Goal: Task Accomplishment & Management: Use online tool/utility

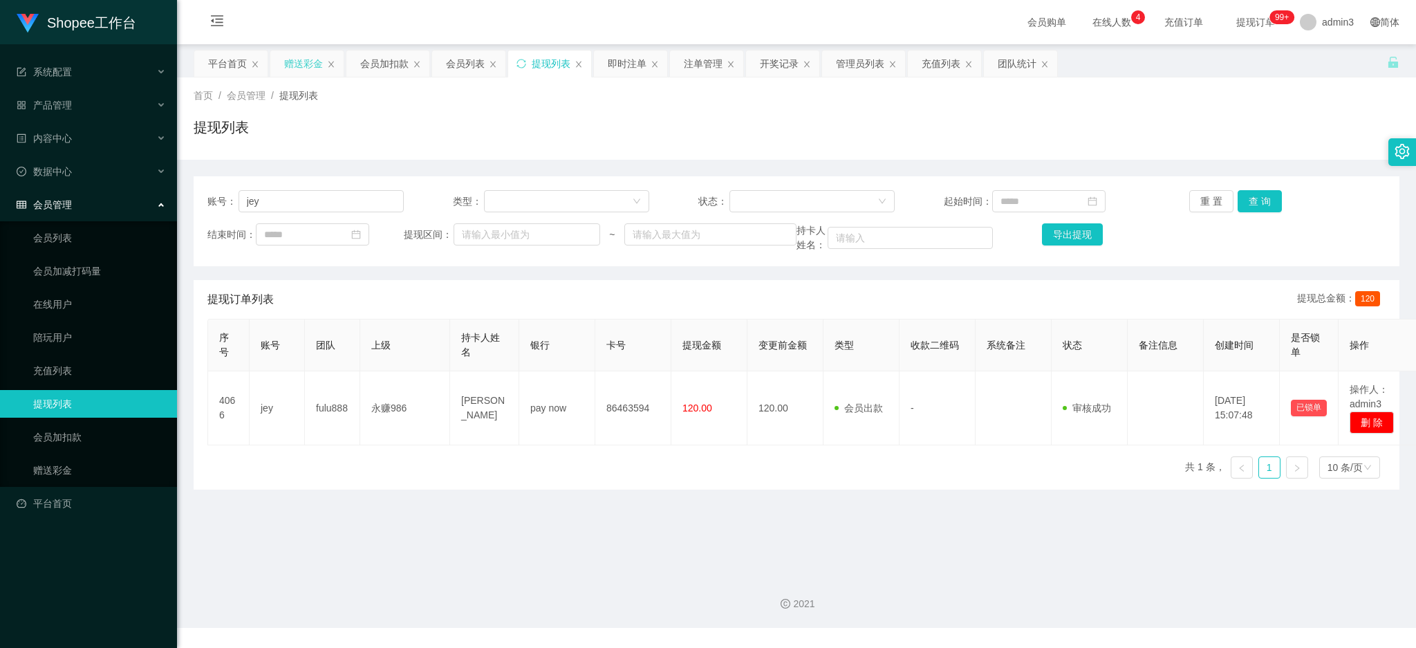
click at [292, 63] on div "赠送彩金" at bounding box center [303, 63] width 39 height 26
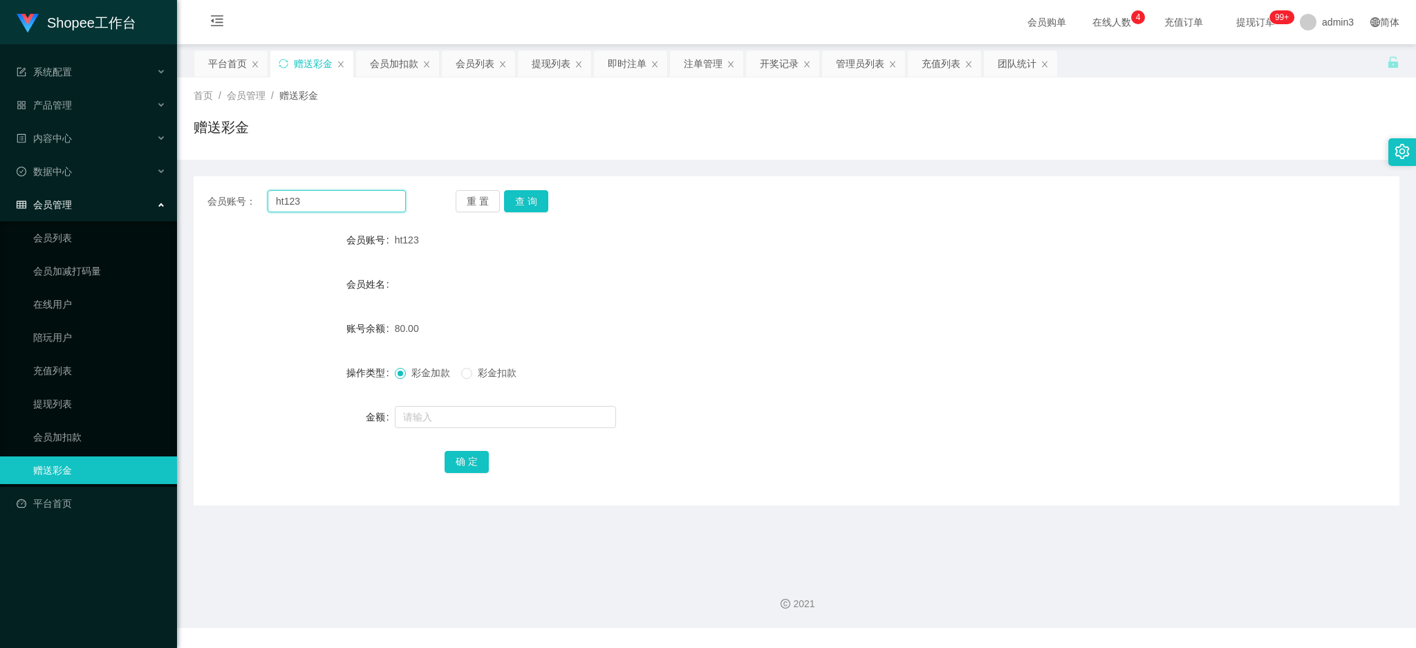
click at [336, 204] on input "ht123" at bounding box center [337, 201] width 138 height 22
paste input "83240705"
type input "83240705"
drag, startPoint x: 534, startPoint y: 198, endPoint x: 527, endPoint y: 217, distance: 20.8
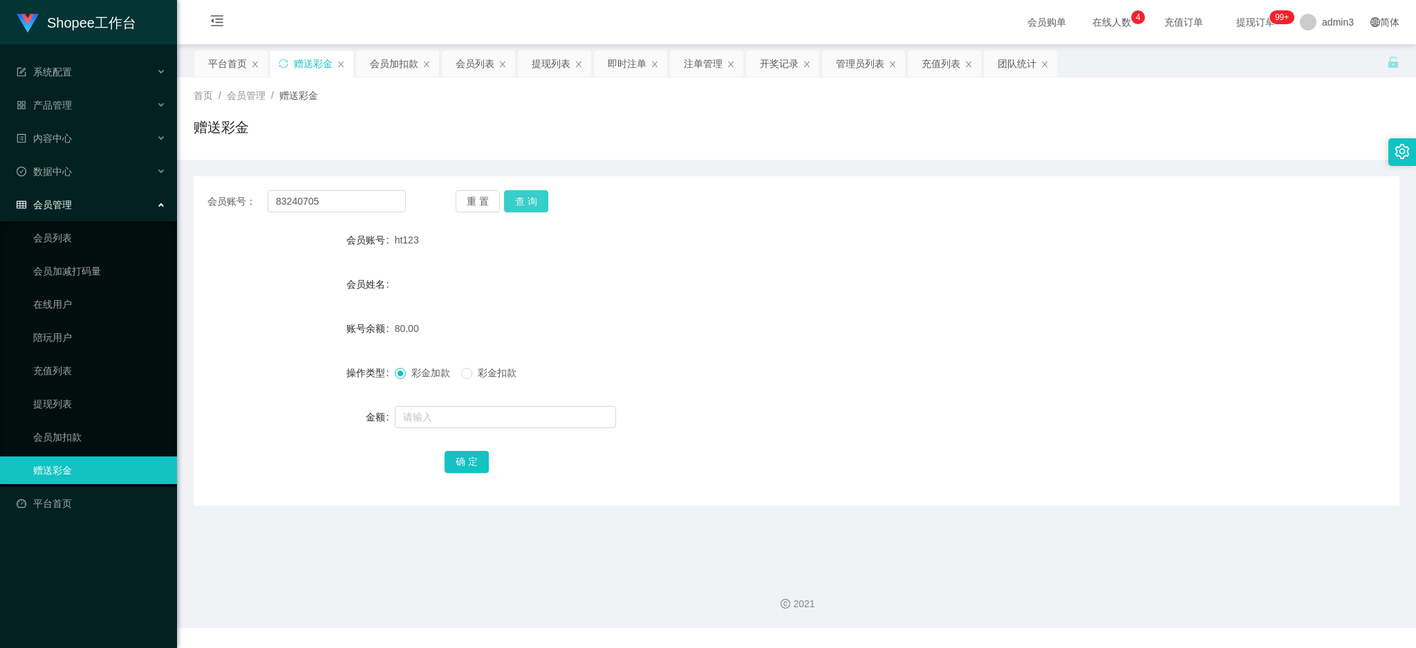
click at [534, 198] on button "查 询" at bounding box center [526, 201] width 44 height 22
click at [471, 420] on input "text" at bounding box center [505, 417] width 221 height 22
type input "390"
click at [474, 465] on button "确 定" at bounding box center [467, 462] width 44 height 22
click at [548, 66] on div "提现列表" at bounding box center [551, 63] width 39 height 26
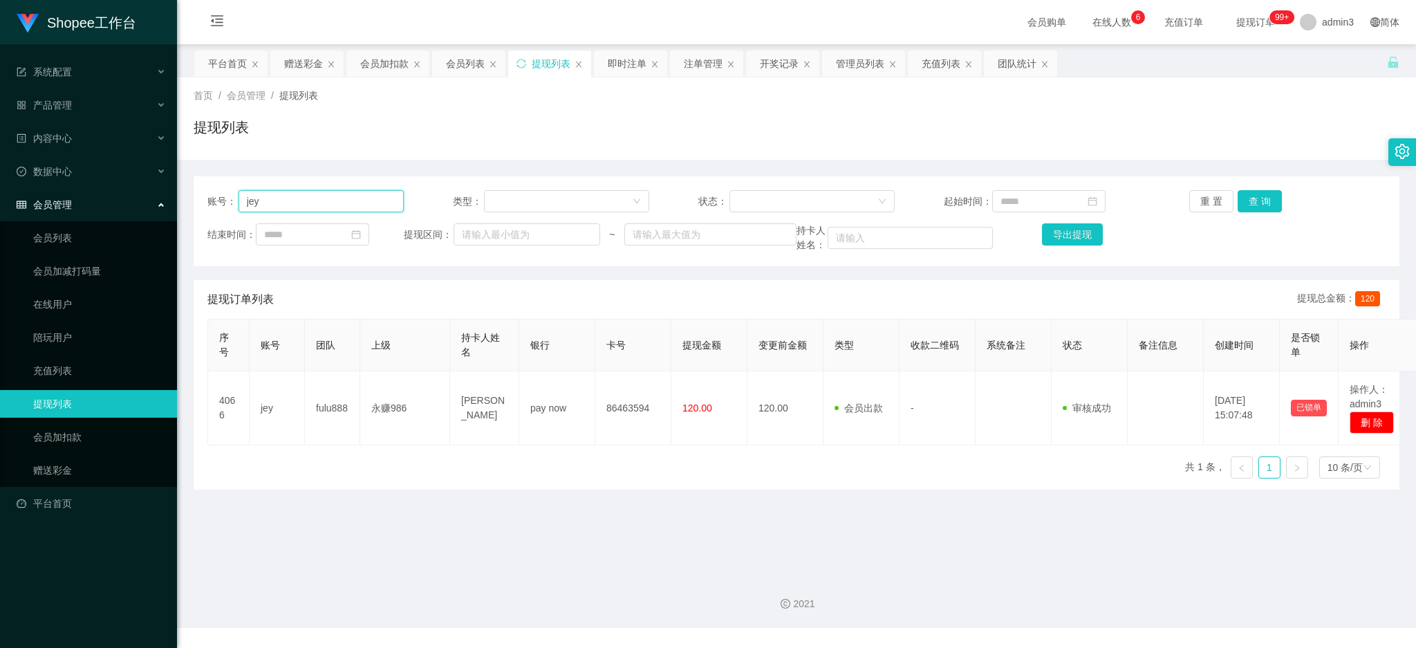
click at [315, 200] on input "jey" at bounding box center [321, 201] width 165 height 22
paste input "SIVAOm"
type input "SIVAOm"
click at [1262, 211] on button "查 询" at bounding box center [1260, 201] width 44 height 22
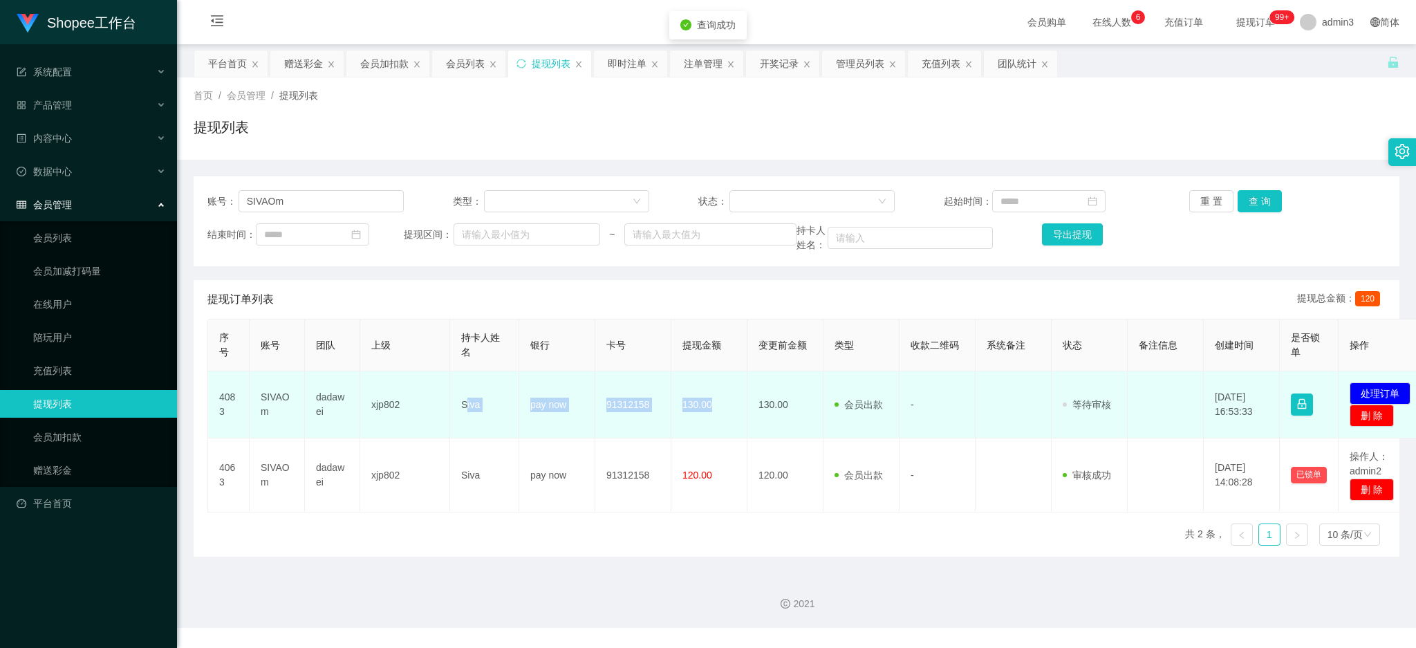
drag, startPoint x: 505, startPoint y: 410, endPoint x: 722, endPoint y: 429, distance: 217.9
click at [722, 429] on tr "4083 SIVAOm dadawei xjp802 Siva pay now 91312158 130.00 130.00 会员出款 人工取款 - 审核驳回…" at bounding box center [819, 404] width 1222 height 67
copy tr "iva pay now 91312158 130.00"
click at [1400, 391] on button "处理订单" at bounding box center [1380, 393] width 61 height 22
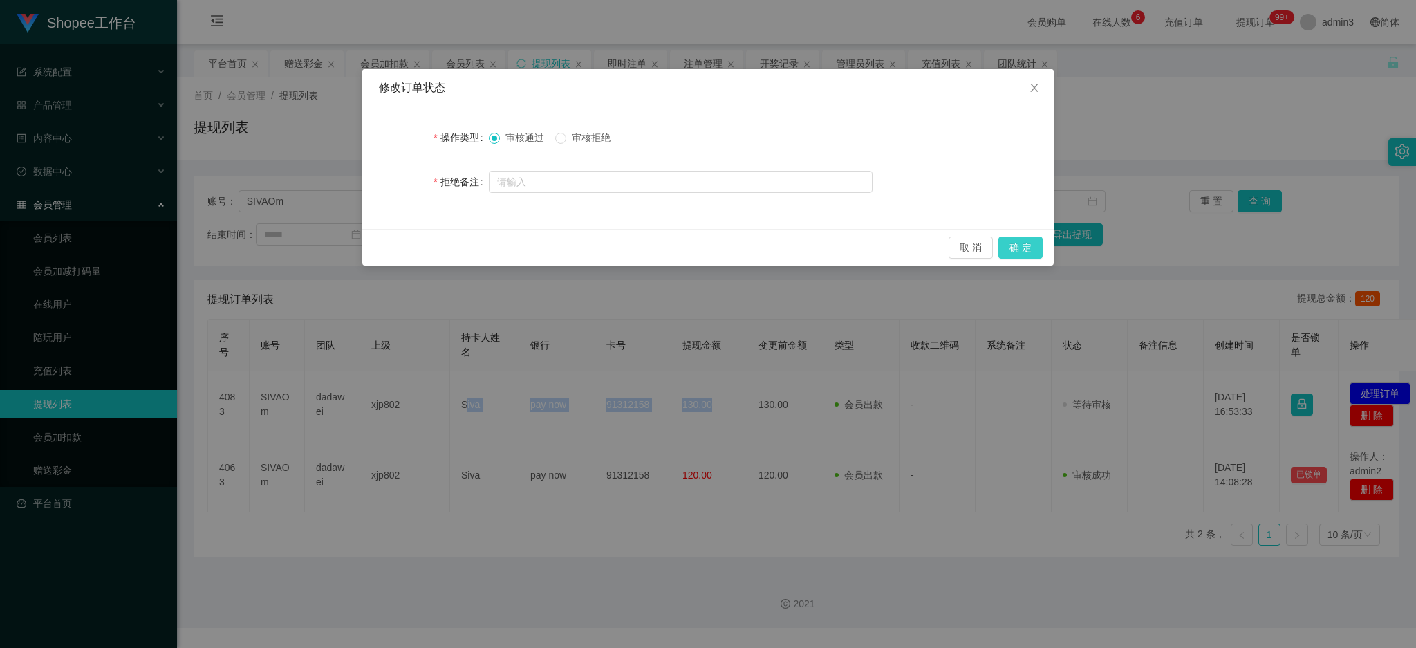
click at [1015, 251] on button "确 定" at bounding box center [1020, 247] width 44 height 22
